Goal: Task Accomplishment & Management: Use online tool/utility

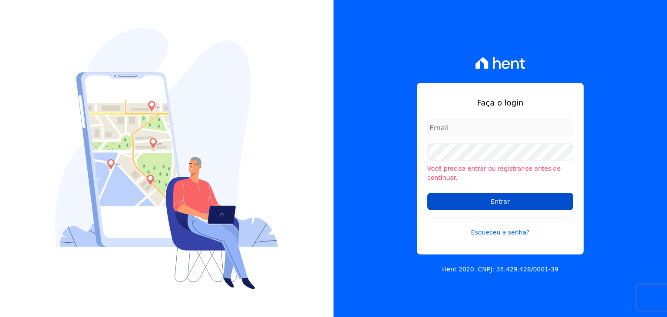
type input "henrique.campos@priori.com.vc"
click at [456, 202] on input "Entrar" at bounding box center [500, 201] width 146 height 17
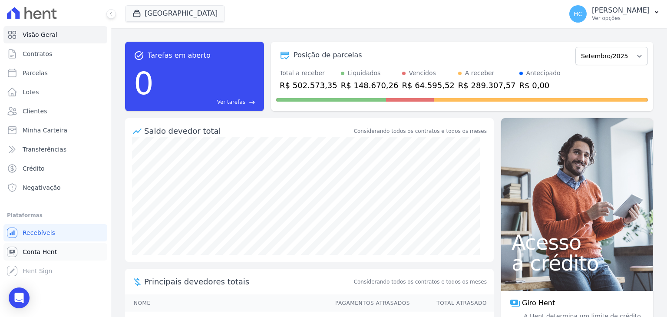
click at [38, 254] on span "Conta Hent" at bounding box center [40, 252] width 34 height 9
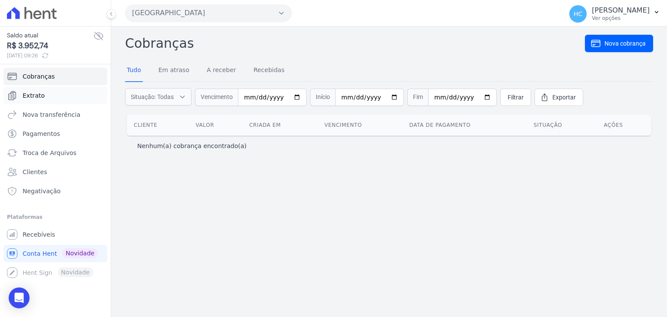
click at [21, 98] on link "Extrato" at bounding box center [55, 95] width 104 height 17
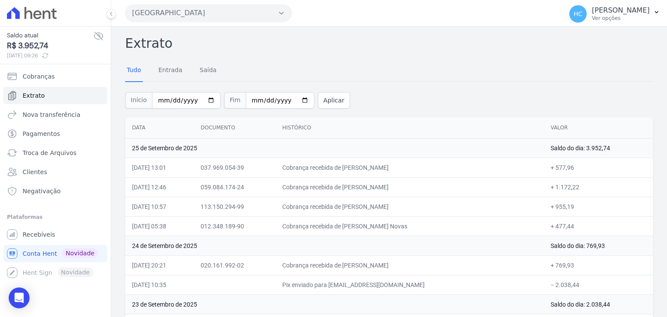
click at [35, 47] on span "R$ 3.952,74" at bounding box center [50, 46] width 86 height 12
copy span "3.952,74"
click at [49, 106] on link "Nova transferência" at bounding box center [55, 114] width 104 height 17
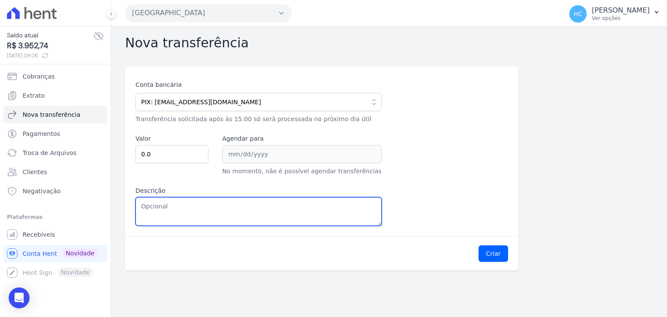
click at [216, 207] on textarea "Descrição" at bounding box center [259, 211] width 246 height 29
paste textarea "3.952,74"
click at [142, 208] on textarea "3.952,74" at bounding box center [259, 211] width 246 height 29
click at [148, 209] on textarea "3.952,74" at bounding box center [259, 211] width 246 height 29
click at [148, 209] on textarea "3952,74" at bounding box center [259, 211] width 246 height 29
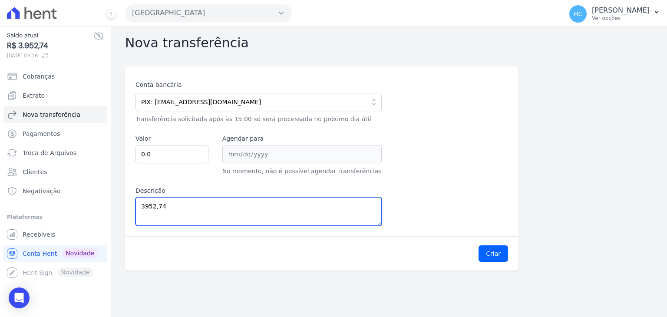
click at [148, 209] on textarea "3952,74" at bounding box center [259, 211] width 246 height 29
type textarea "3952,74"
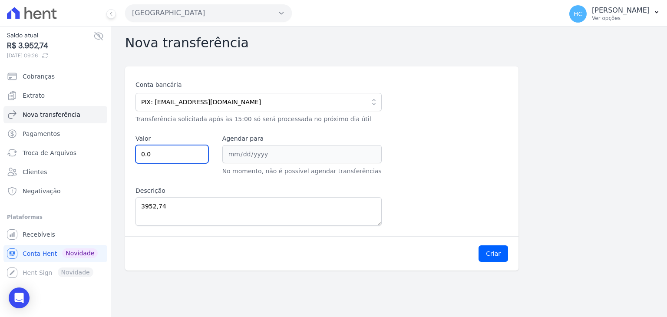
click at [162, 150] on input "0.0" at bounding box center [172, 154] width 73 height 18
paste input "3952.74"
type input "3952.74"
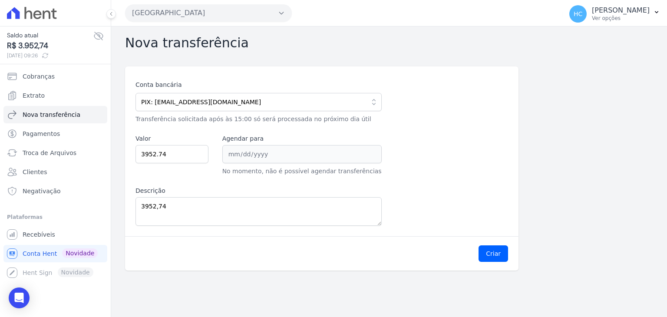
click at [317, 241] on div "Criar" at bounding box center [322, 253] width 394 height 34
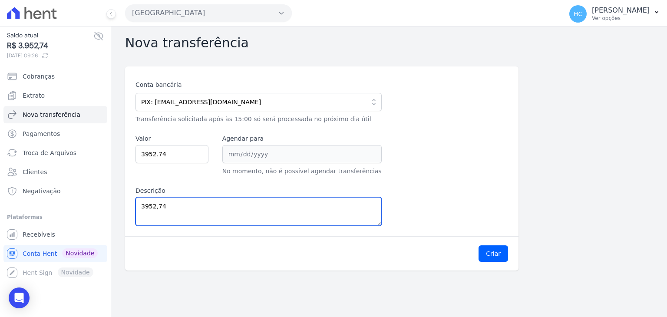
click at [250, 208] on textarea "3952,74" at bounding box center [259, 211] width 246 height 29
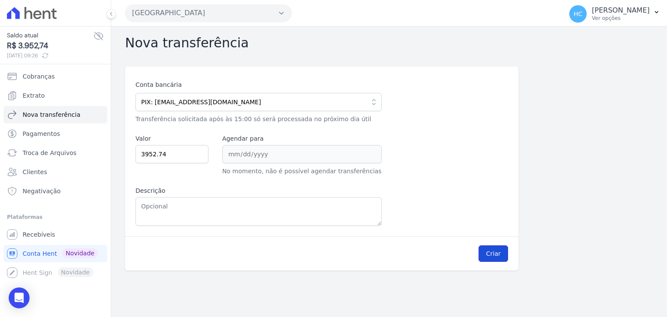
click at [491, 248] on button "Criar" at bounding box center [494, 253] width 30 height 17
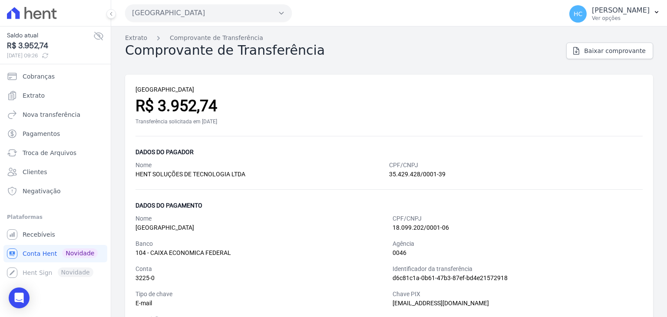
click at [18, 53] on span "[DATE] 09:26" at bounding box center [50, 56] width 86 height 8
